Goal: Complete application form

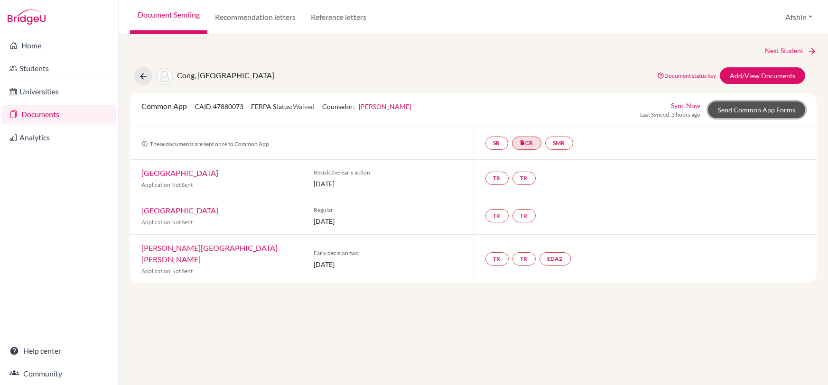
click at [783, 112] on link "Send Common App Forms" at bounding box center [756, 110] width 97 height 17
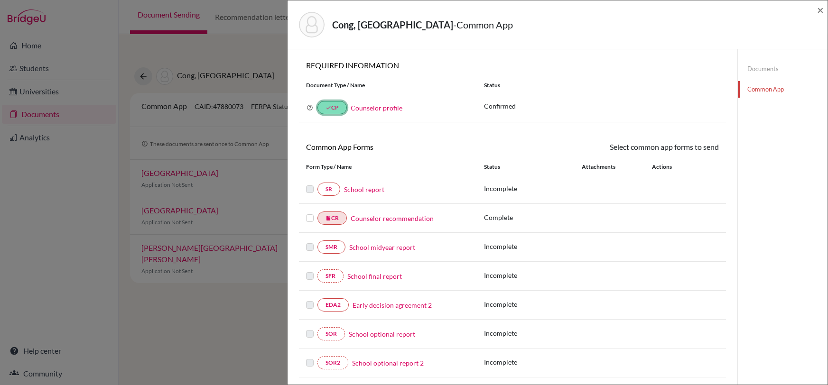
click at [335, 107] on link "done CP" at bounding box center [332, 107] width 29 height 13
click at [367, 106] on link "Counselor profile" at bounding box center [377, 108] width 52 height 8
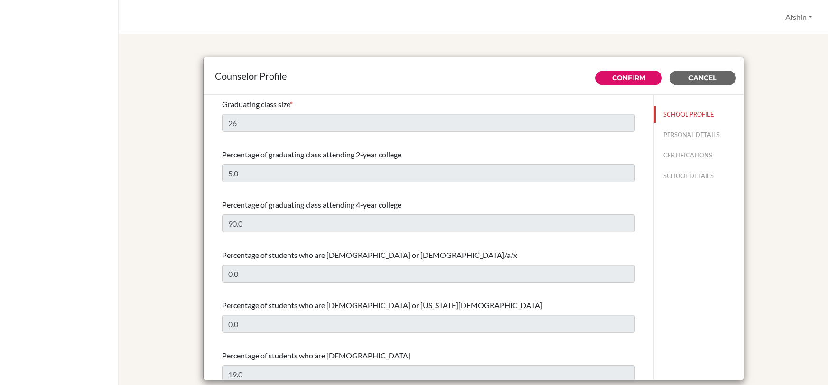
select select "1"
select select "352597"
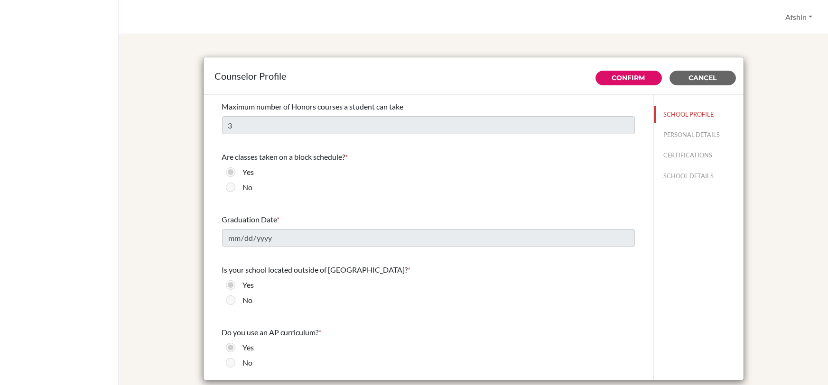
scroll to position [778, 0]
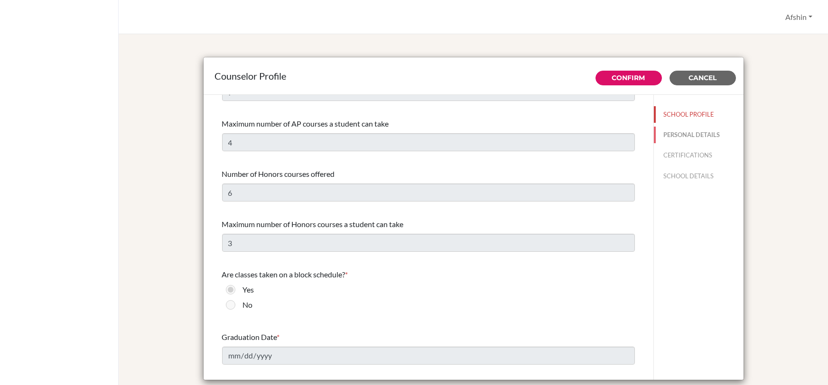
click at [712, 141] on button "PERSONAL DETAILS" at bounding box center [699, 135] width 90 height 17
type input "Afshin"
type input "Bahiraei"
type input "Advisor"
type input "90.3122857524"
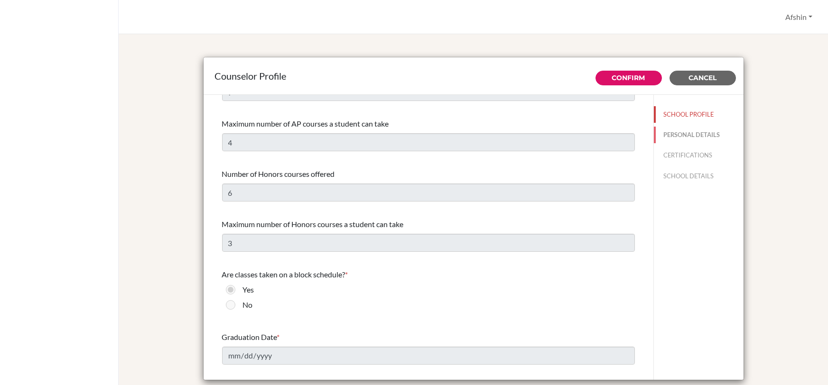
type input "[EMAIL_ADDRESS][DOMAIN_NAME]"
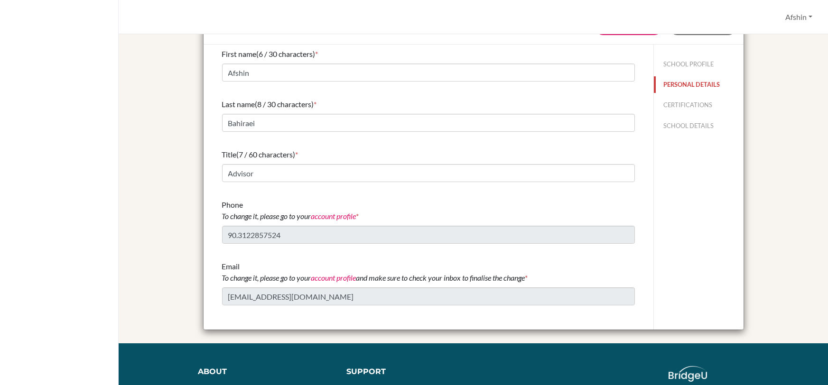
scroll to position [0, 0]
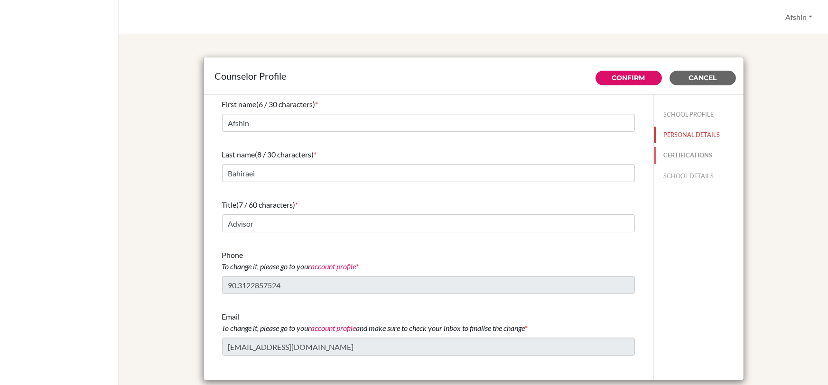
click at [691, 157] on button "CERTIFICATIONS" at bounding box center [699, 155] width 90 height 17
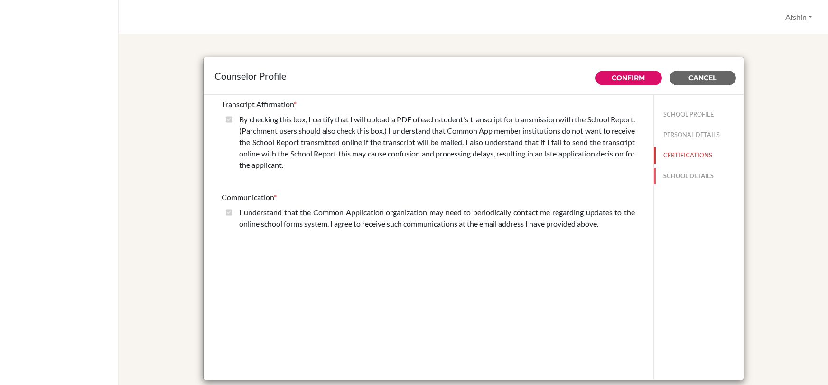
click at [699, 177] on button "SCHOOL DETAILS" at bounding box center [699, 176] width 90 height 17
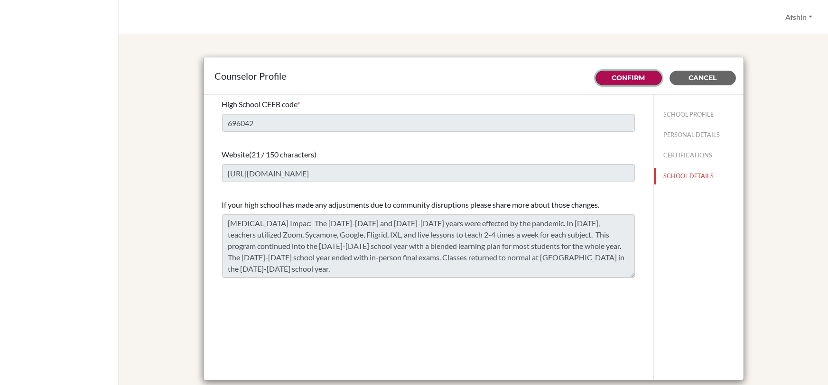
click at [621, 77] on link "Confirm" at bounding box center [628, 78] width 33 height 9
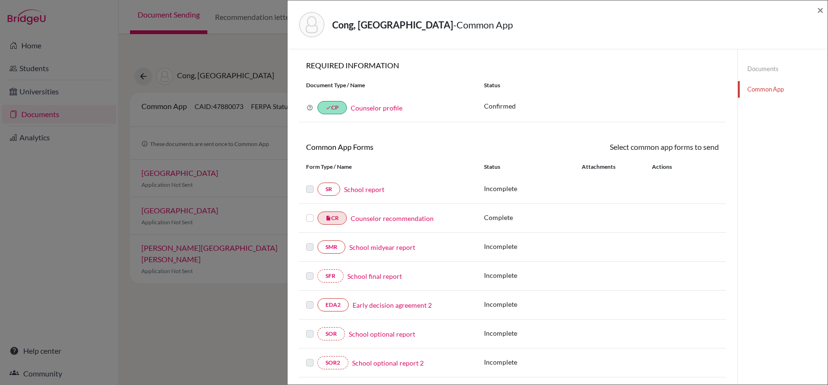
scroll to position [9, 0]
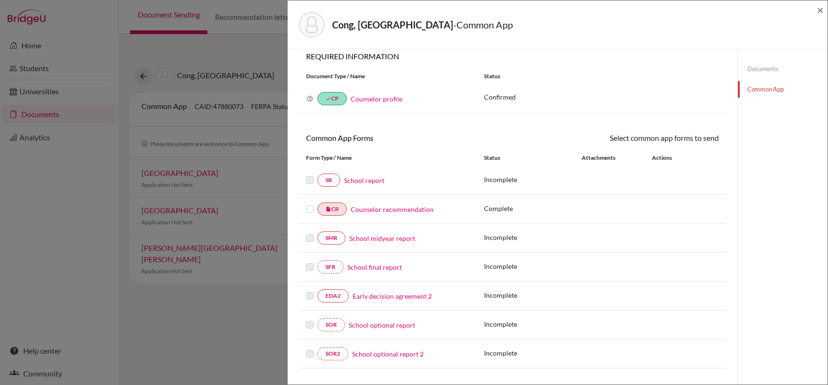
click at [361, 179] on link "School report" at bounding box center [364, 181] width 40 height 10
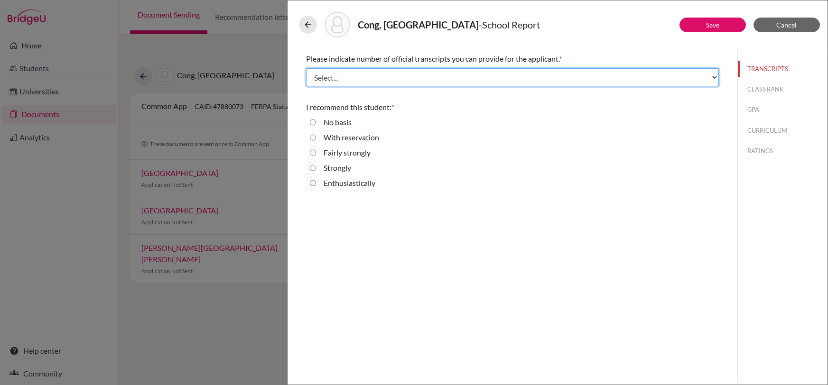
click at [462, 76] on select "Select... 1 2 3 4" at bounding box center [512, 77] width 413 height 18
select select "1"
click at [306, 68] on select "Select... 1 2 3 4" at bounding box center [512, 77] width 413 height 18
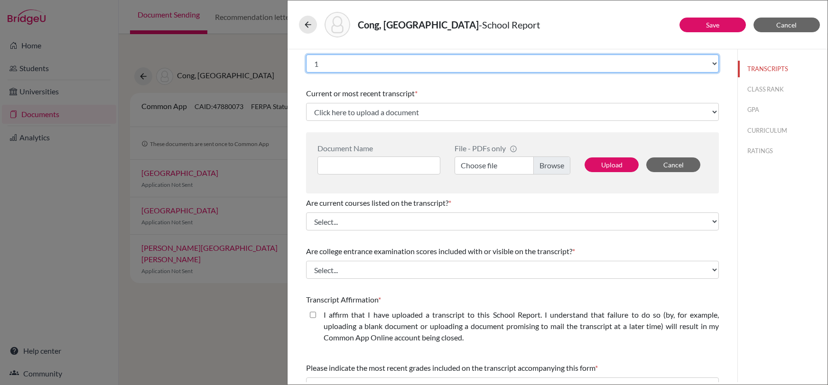
scroll to position [14, 0]
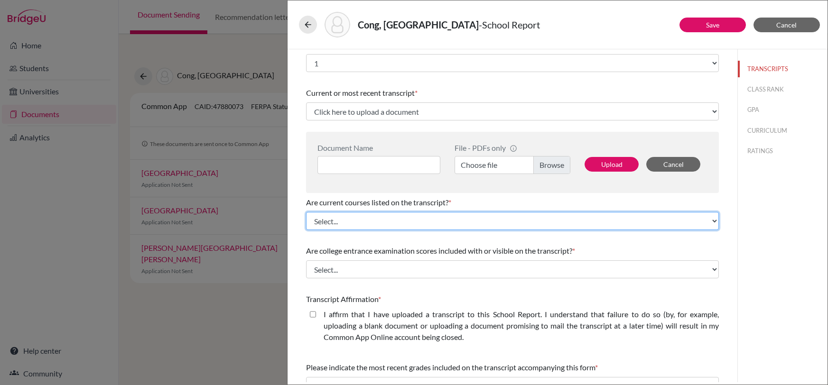
click at [420, 223] on select "Select... Yes No" at bounding box center [512, 221] width 413 height 18
select select "1"
click at [306, 212] on select "Select... Yes No" at bounding box center [512, 221] width 413 height 18
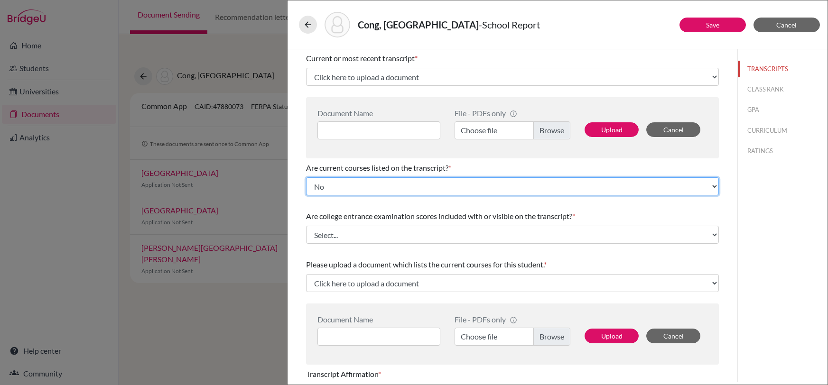
scroll to position [53, 0]
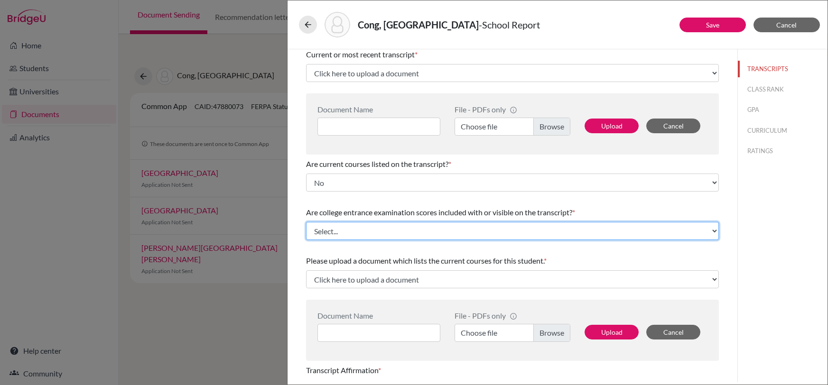
click at [398, 230] on select "Select... Yes No" at bounding box center [512, 231] width 413 height 18
select select "1"
click at [306, 222] on select "Select... Yes No" at bounding box center [512, 231] width 413 height 18
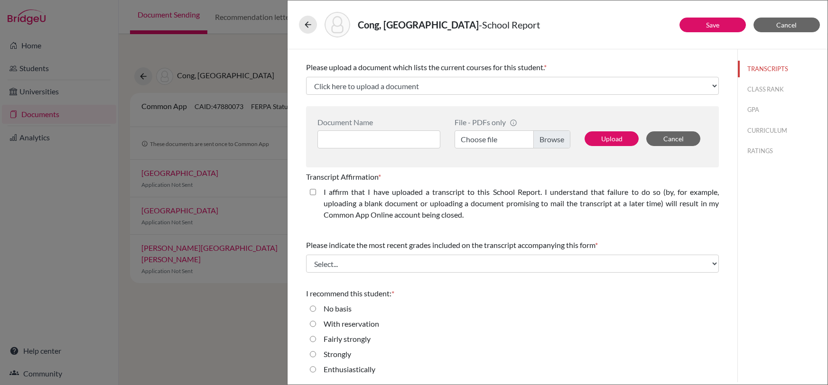
scroll to position [48, 0]
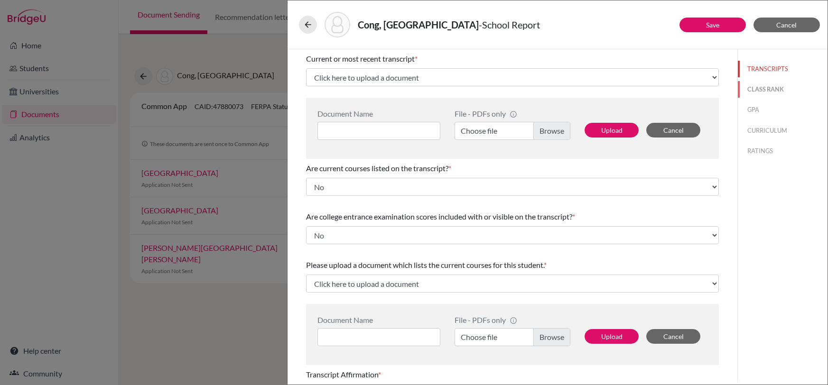
click at [759, 91] on button "CLASS RANK" at bounding box center [783, 89] width 90 height 17
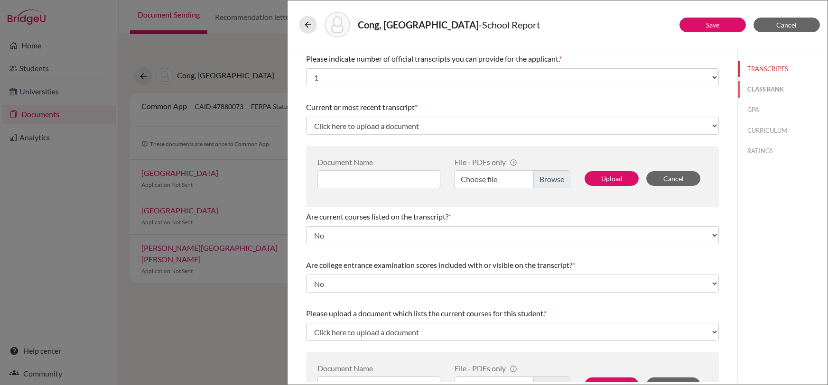
select select "Select..."
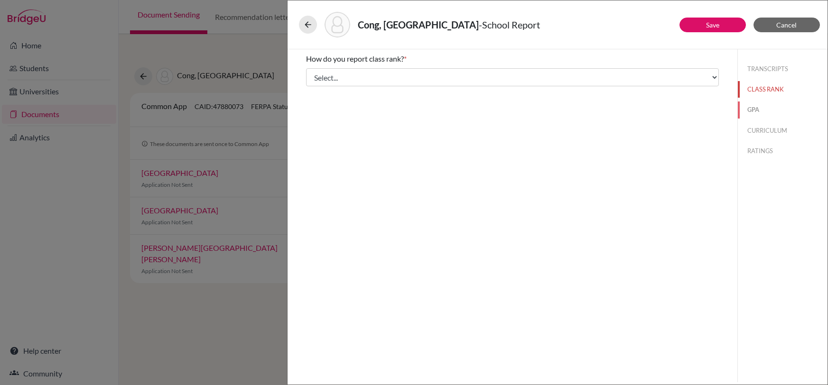
click at [754, 106] on button "GPA" at bounding box center [783, 110] width 90 height 17
click at [757, 124] on button "CURRICULUM" at bounding box center [783, 130] width 90 height 17
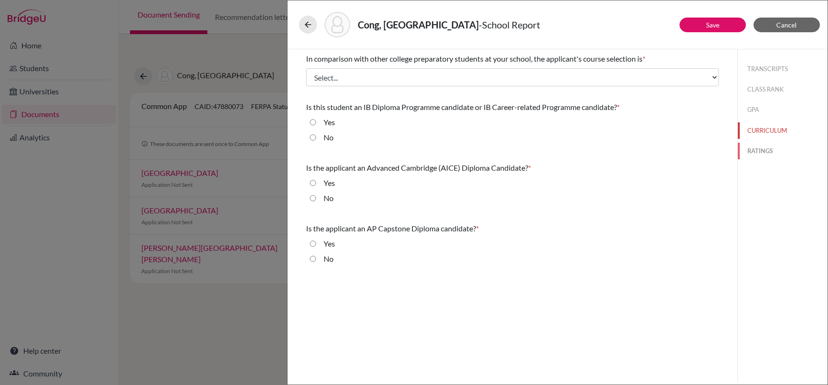
click at [758, 146] on button "RATINGS" at bounding box center [783, 151] width 90 height 17
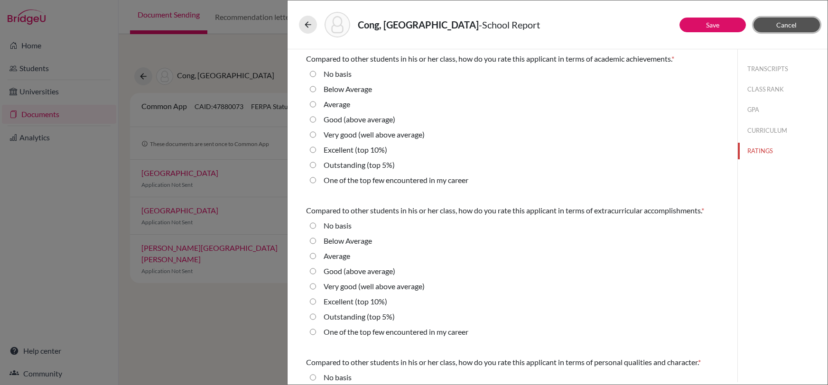
click at [792, 20] on button "Cancel" at bounding box center [787, 25] width 66 height 15
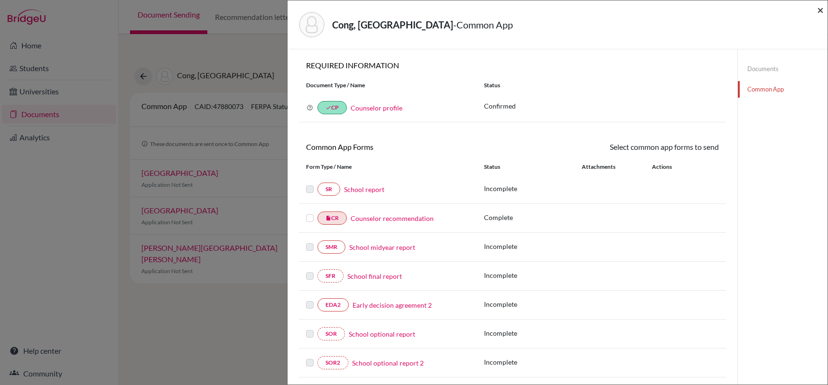
click at [822, 10] on span "×" at bounding box center [820, 10] width 7 height 14
